Goal: Task Accomplishment & Management: Use online tool/utility

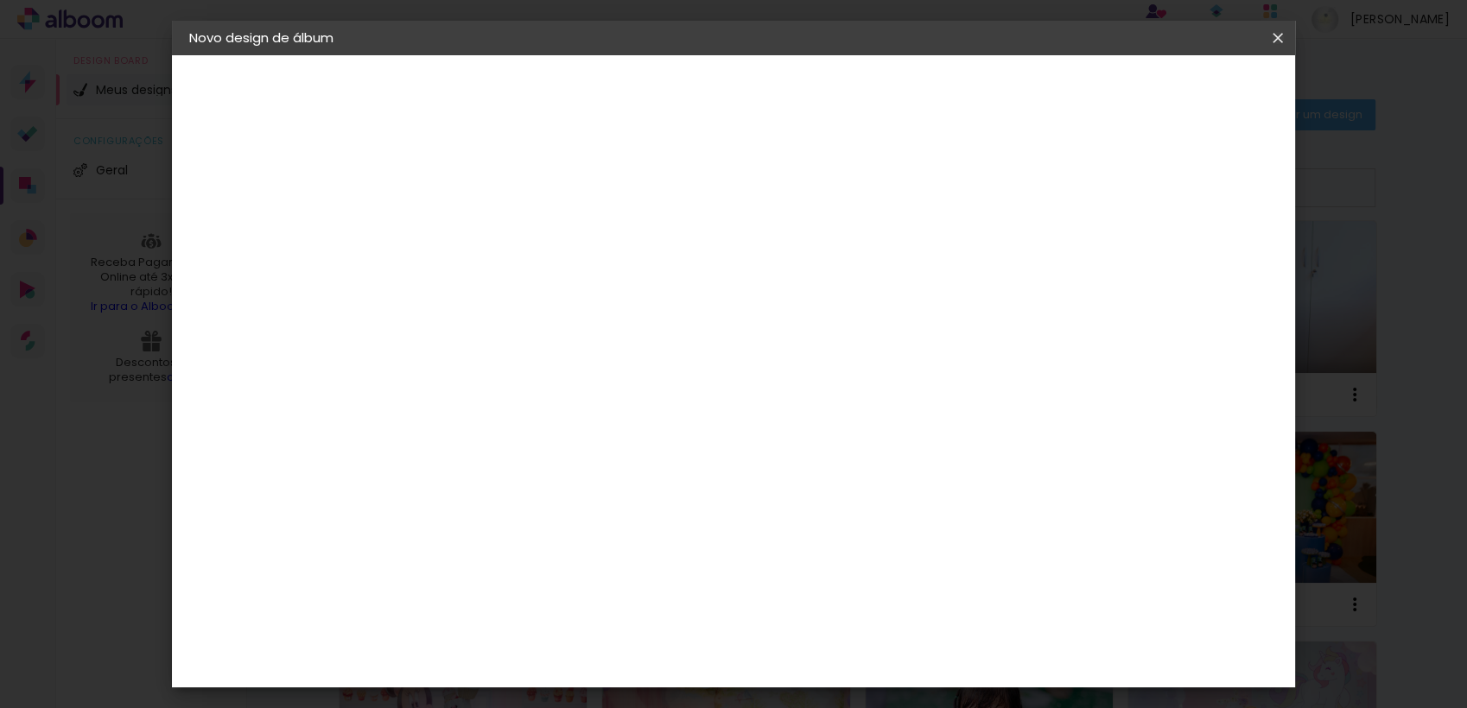
click at [1276, 35] on iron-icon at bounding box center [1277, 37] width 21 height 17
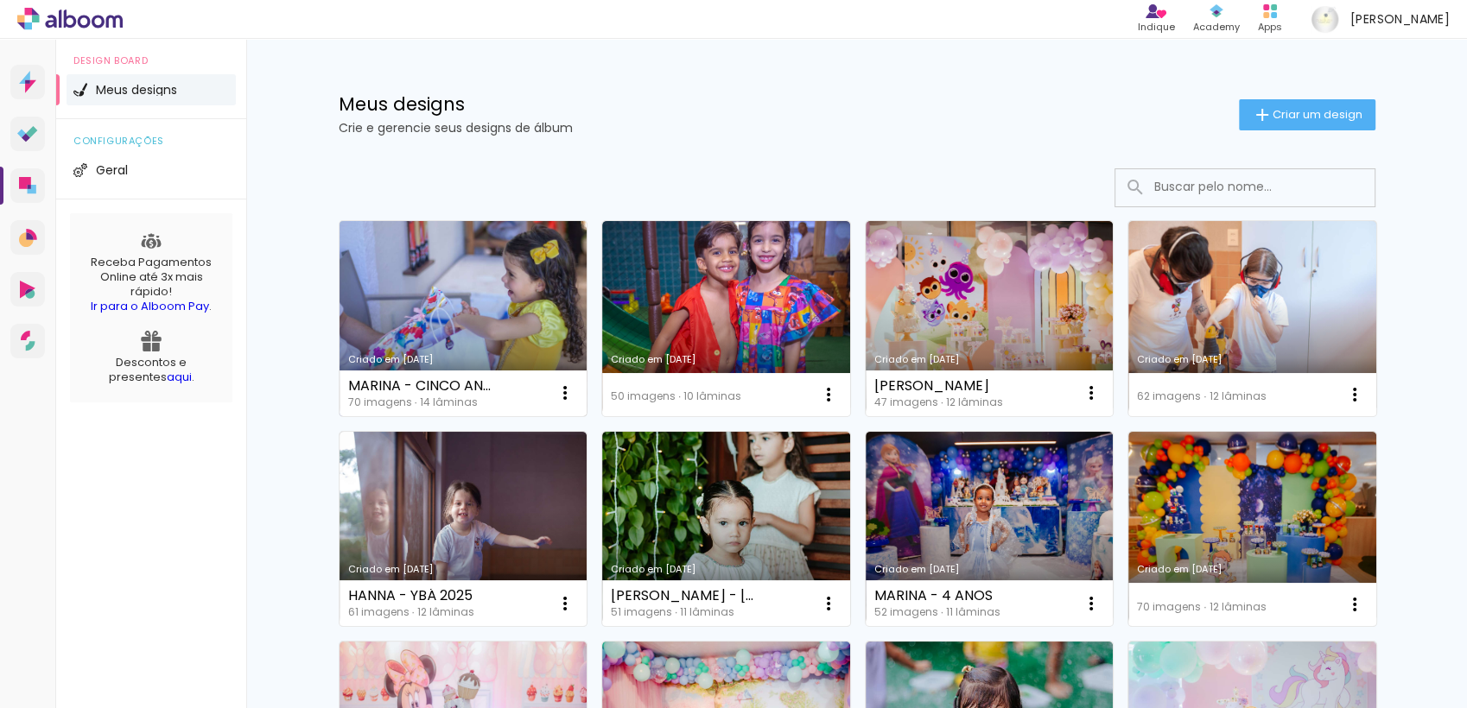
click at [423, 326] on link "Criado em [DATE]" at bounding box center [463, 318] width 248 height 195
